Goal: Check status: Check status

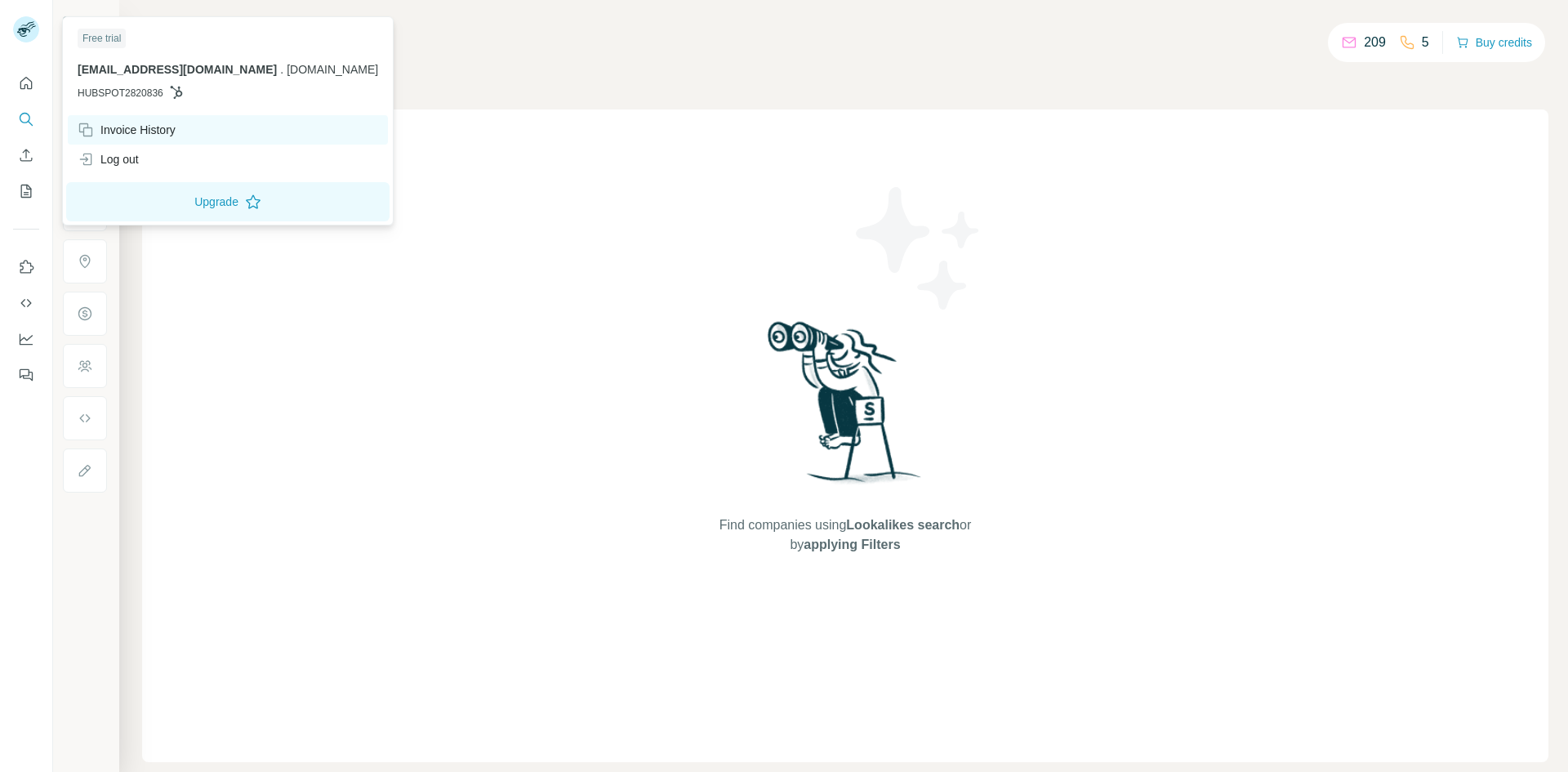
click at [183, 136] on div "Invoice History" at bounding box center [227, 130] width 320 height 30
click at [164, 133] on div "Invoice History" at bounding box center [127, 130] width 98 height 17
click at [141, 130] on div "Invoice History" at bounding box center [127, 130] width 98 height 17
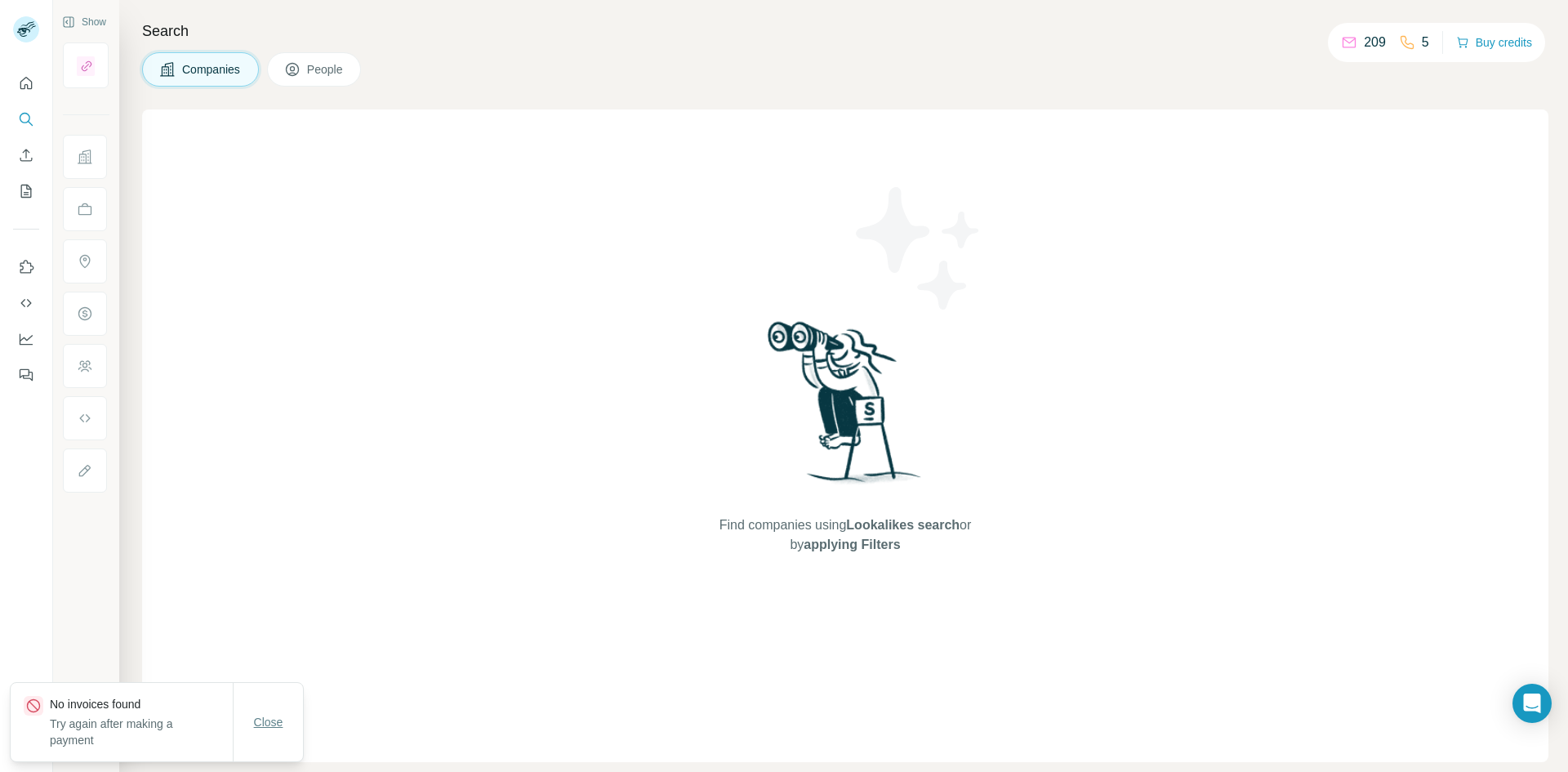
click at [266, 721] on span "Close" at bounding box center [269, 722] width 30 height 17
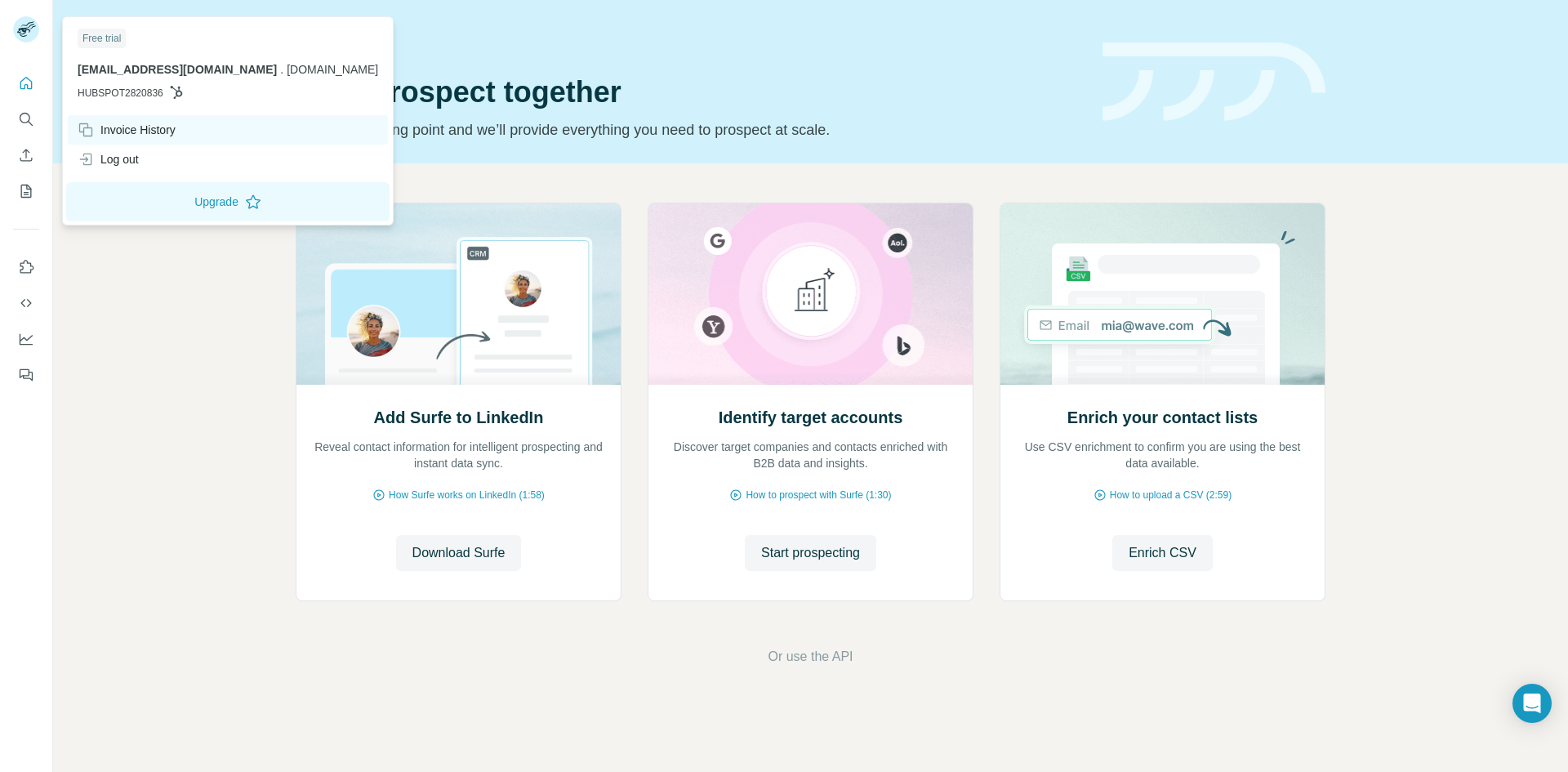
click at [129, 135] on div "Invoice History" at bounding box center [127, 130] width 98 height 17
click at [151, 127] on div "Invoice History" at bounding box center [127, 130] width 98 height 17
